Goal: Information Seeking & Learning: Learn about a topic

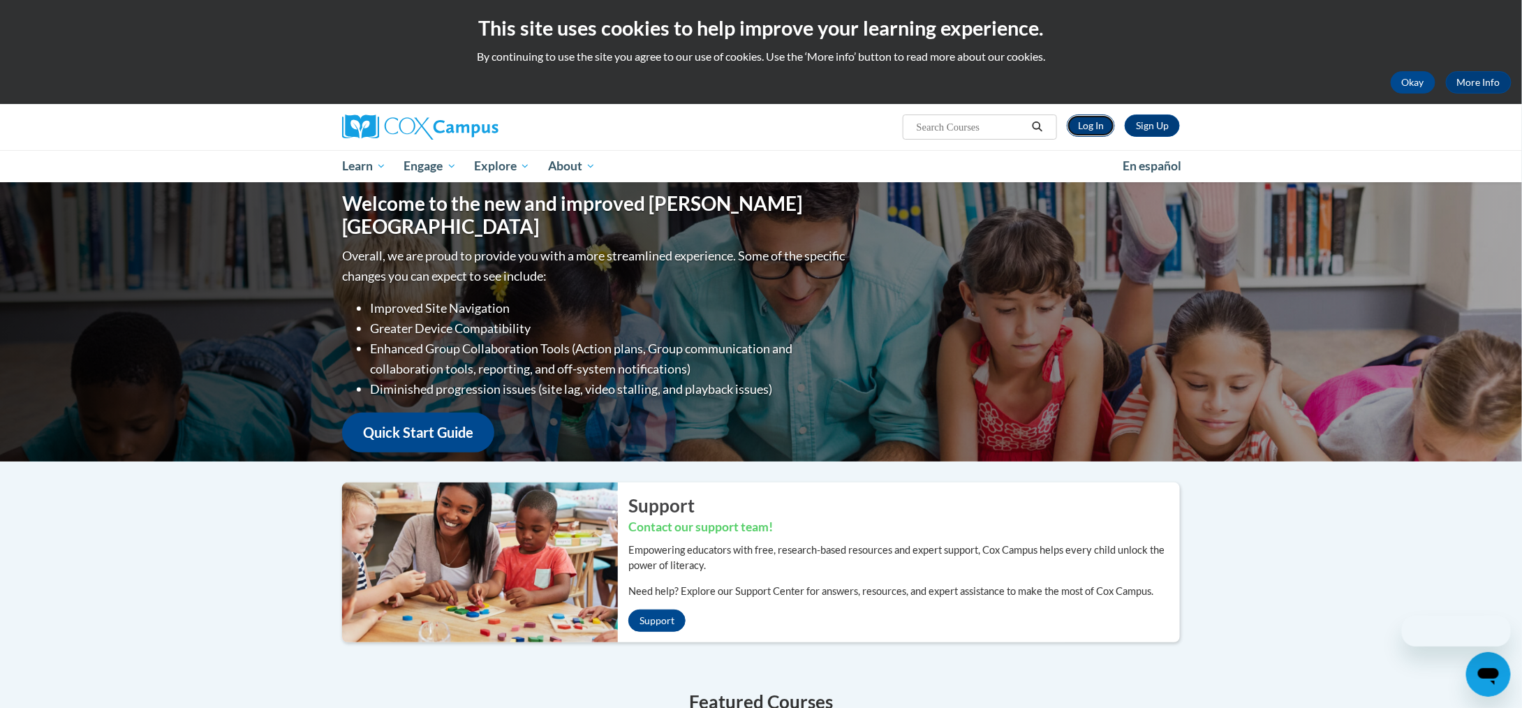
click at [1082, 122] on link "Log In" at bounding box center [1091, 125] width 48 height 22
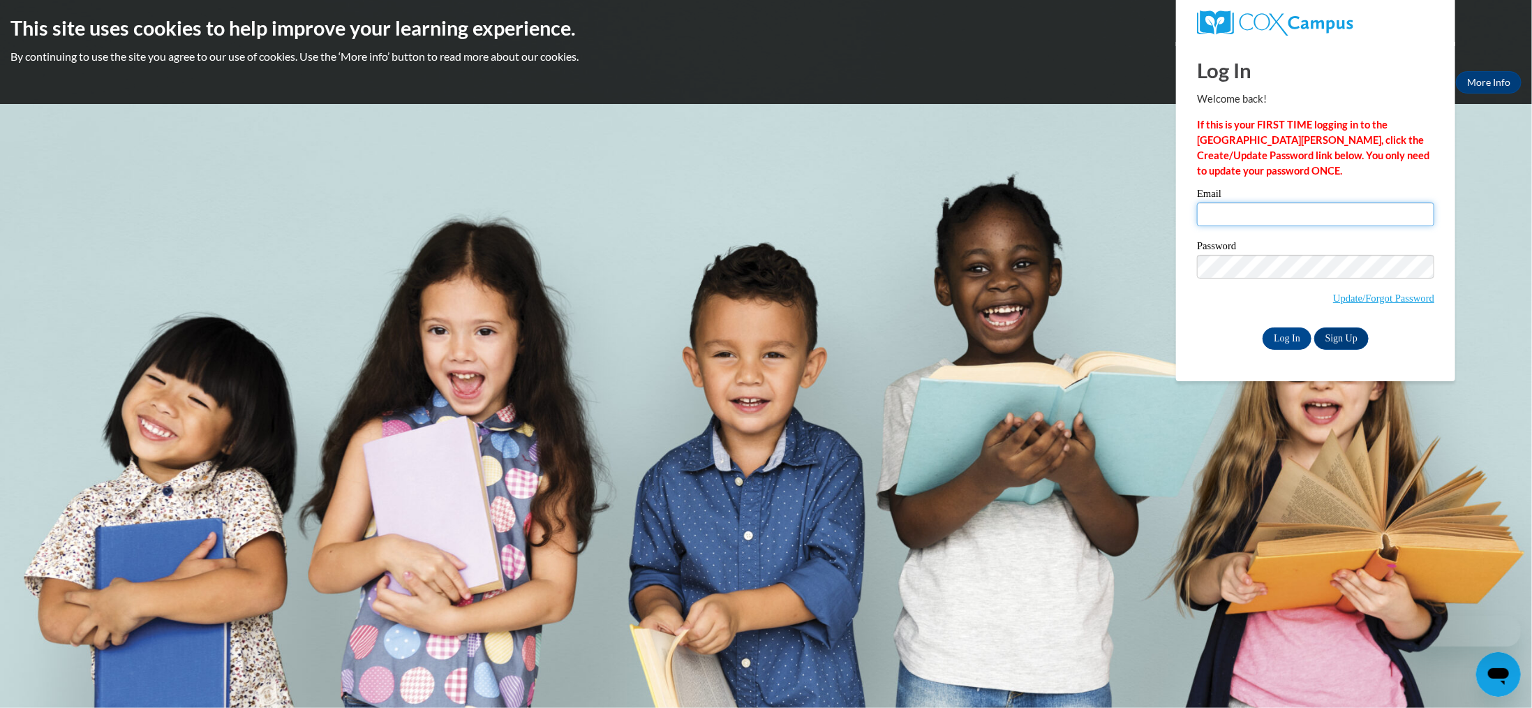
click at [1270, 217] on input "Email" at bounding box center [1315, 214] width 237 height 24
type input "mbarber0323@gmail.com"
click at [1285, 329] on input "Log In" at bounding box center [1287, 338] width 49 height 22
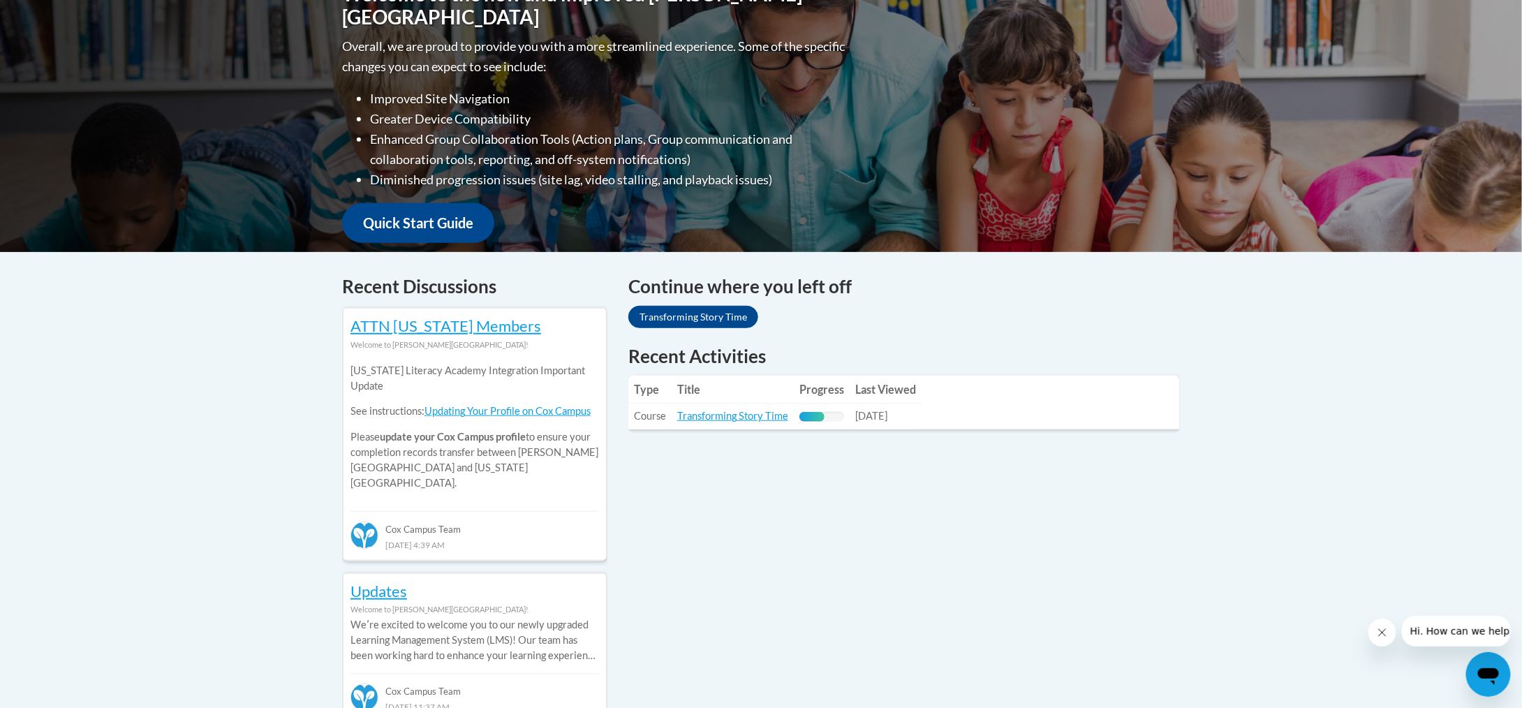
scroll to position [349, 0]
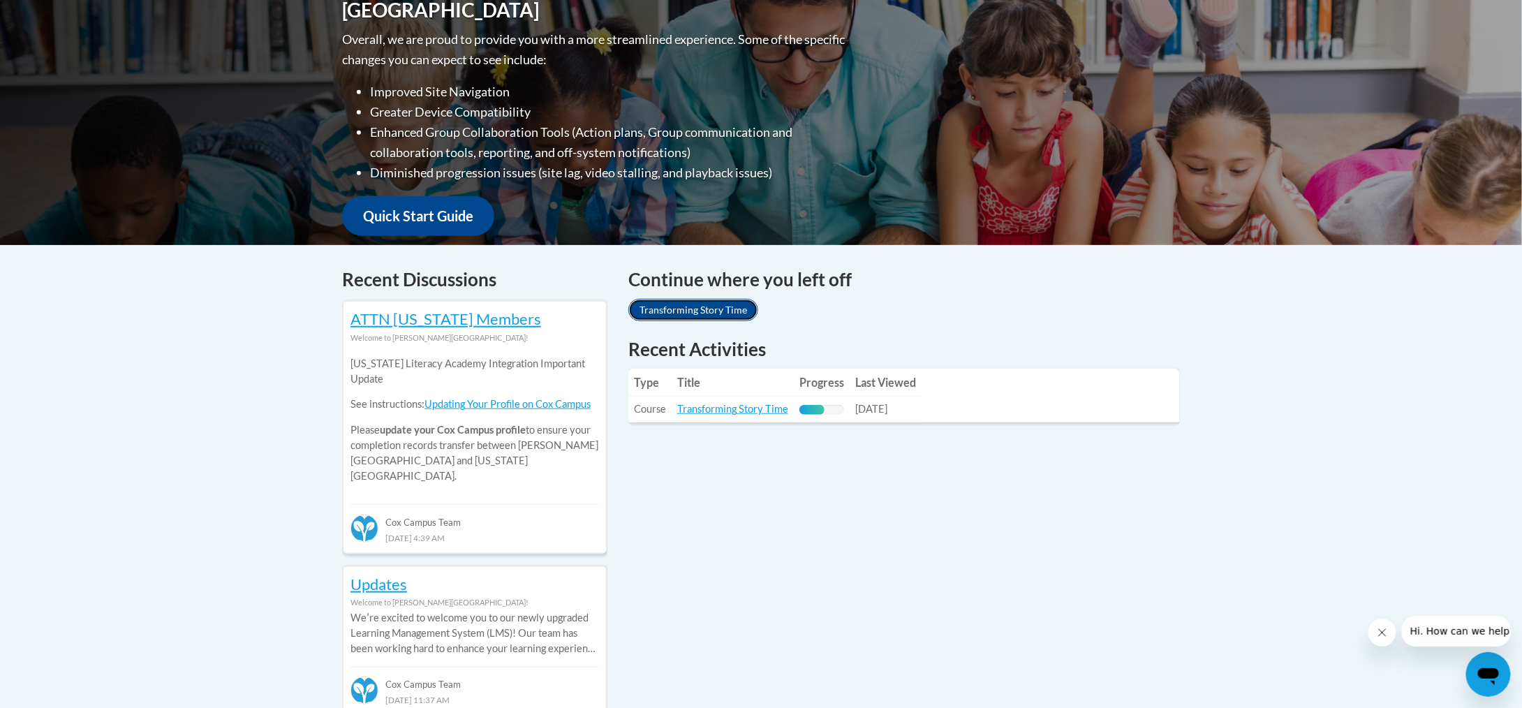
click at [700, 316] on link "Transforming Story Time" at bounding box center [693, 310] width 130 height 22
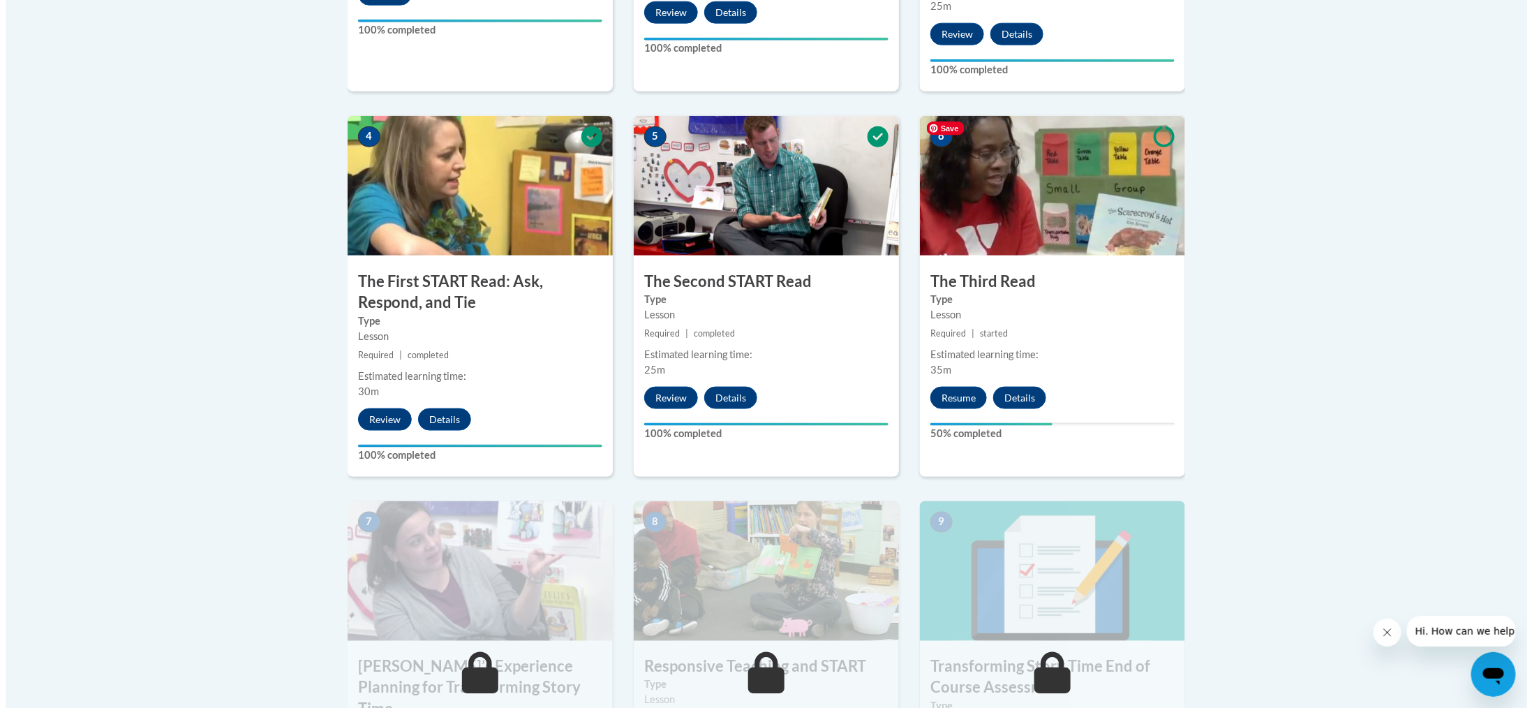
scroll to position [768, 0]
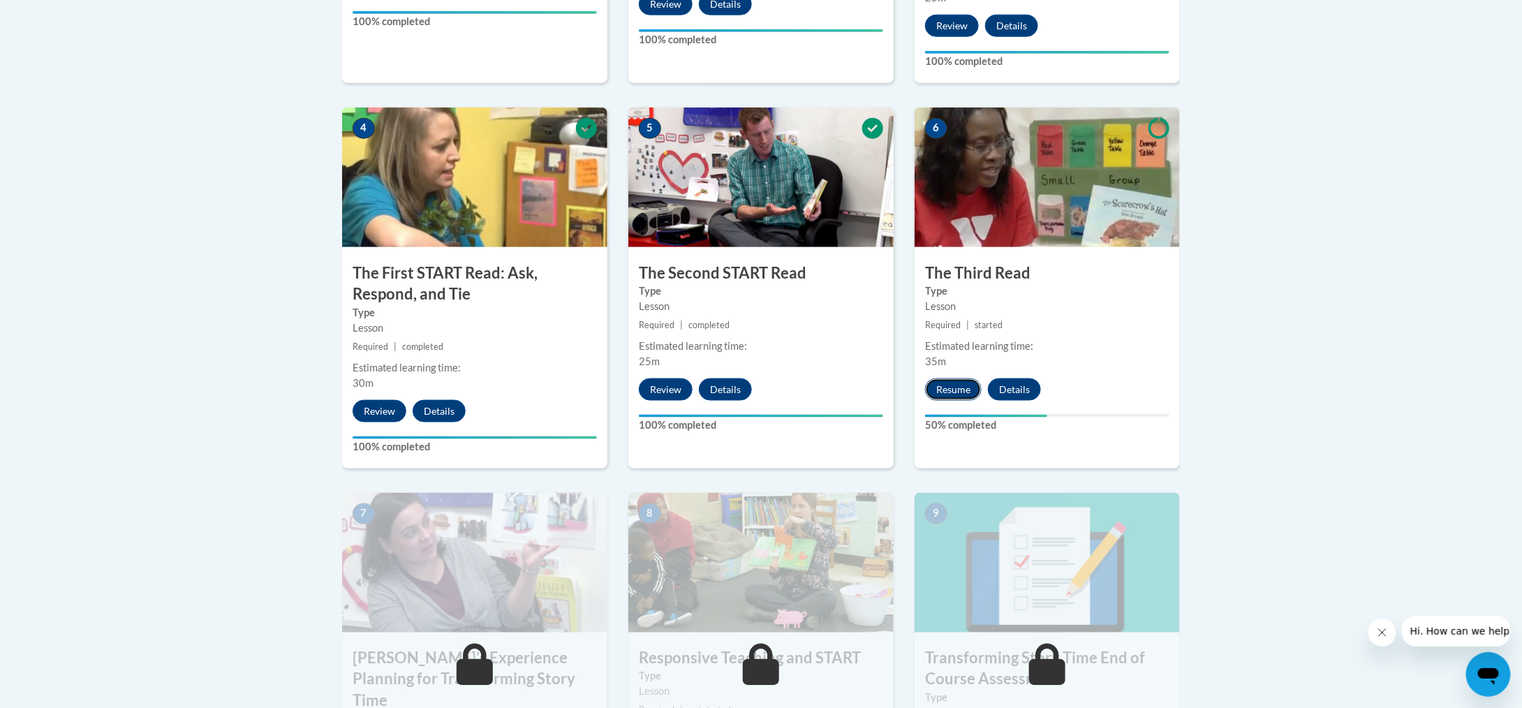
click at [948, 391] on button "Resume" at bounding box center [953, 389] width 57 height 22
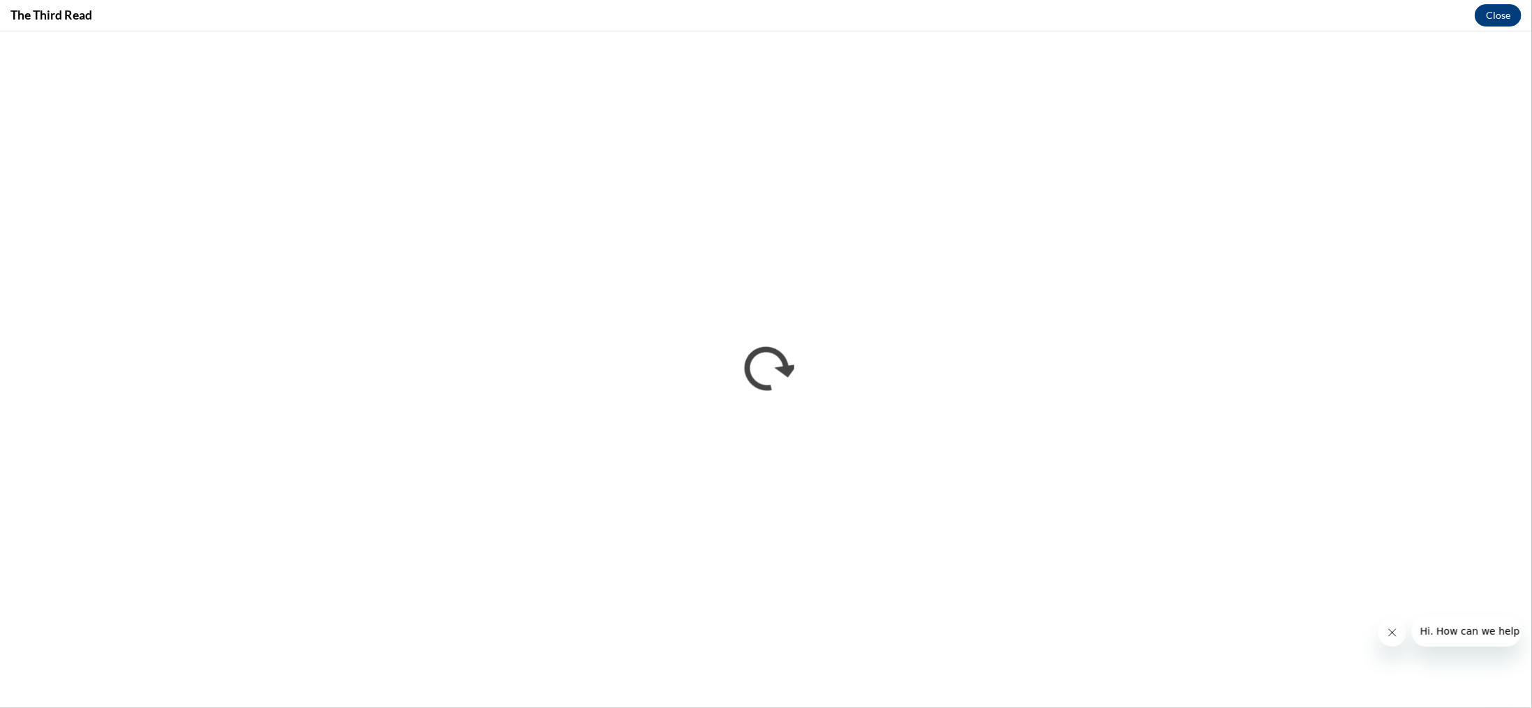
scroll to position [0, 0]
